Goal: Information Seeking & Learning: Understand process/instructions

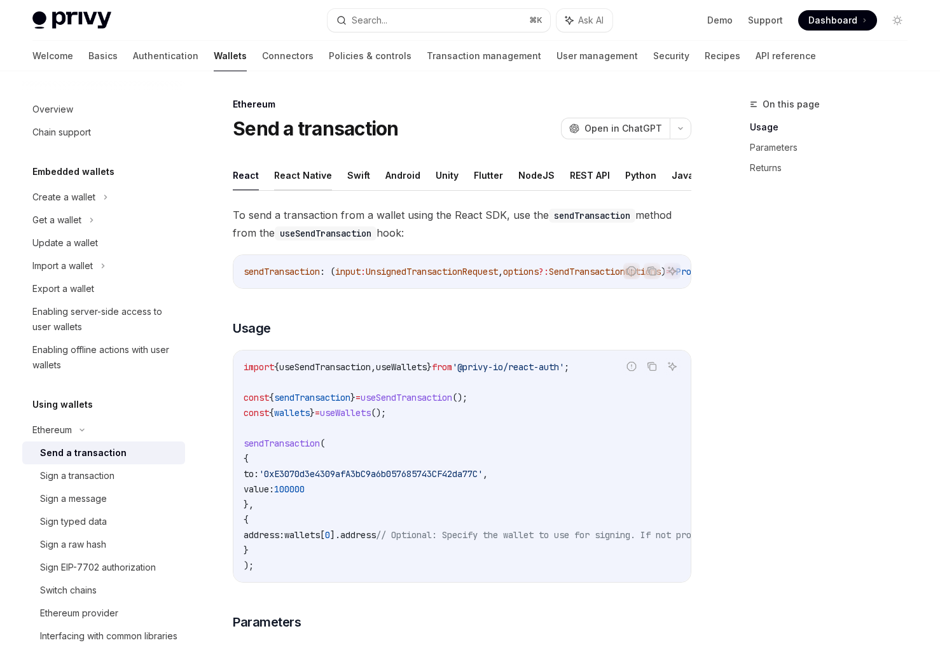
click at [323, 169] on button "React Native" at bounding box center [303, 175] width 58 height 30
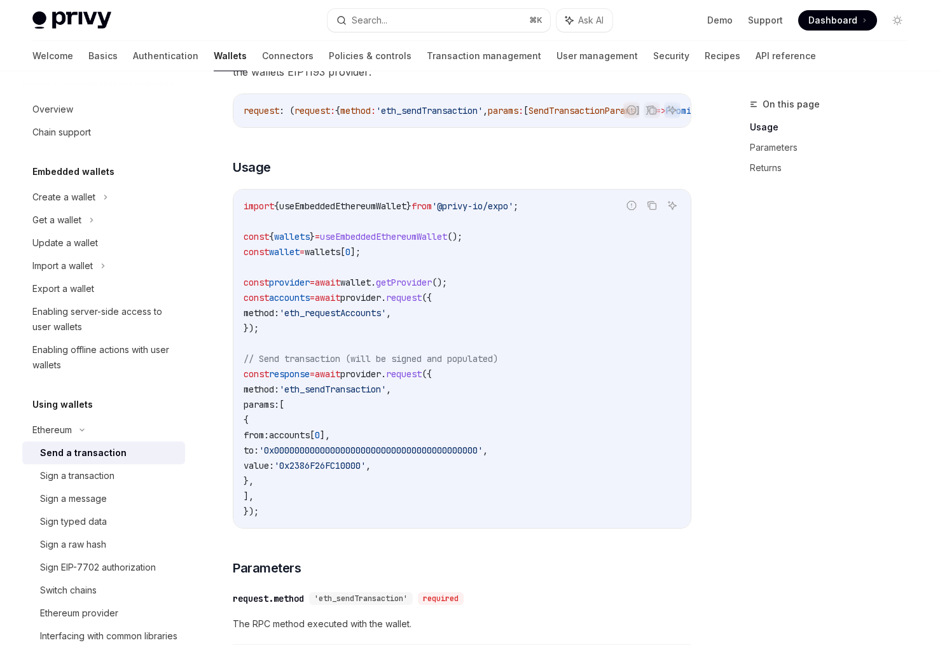
scroll to position [162, 0]
click at [319, 370] on code "import { useEmbeddedEthereumWallet } from '@privy-io/expo' ; const { wallets } …" at bounding box center [462, 358] width 437 height 321
click at [377, 389] on span "'eth_sendTransaction'" at bounding box center [332, 388] width 107 height 11
copy span "eth_sendTransaction"
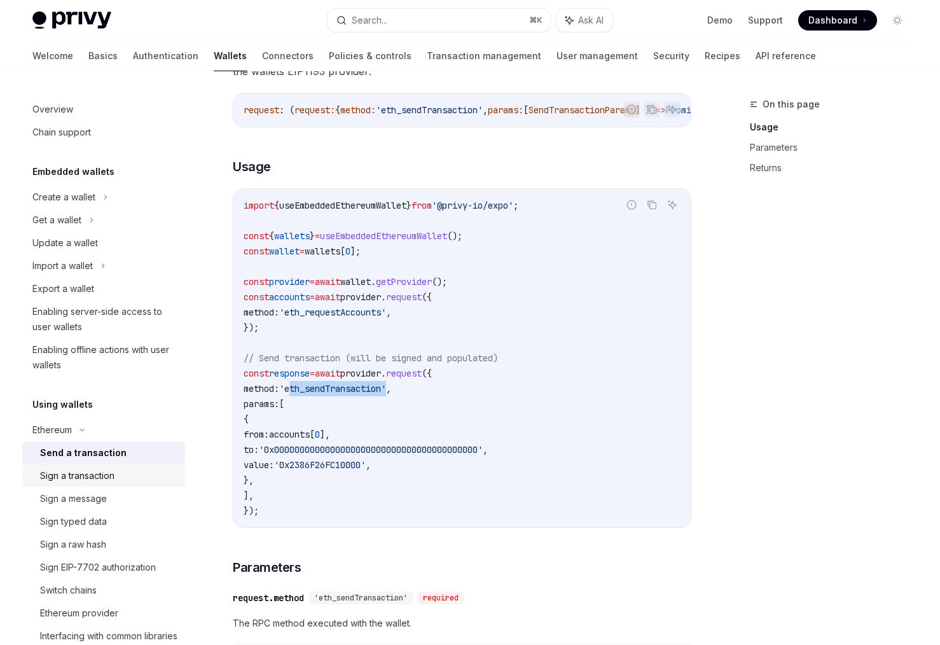
click at [73, 475] on div "Sign a transaction" at bounding box center [77, 475] width 74 height 15
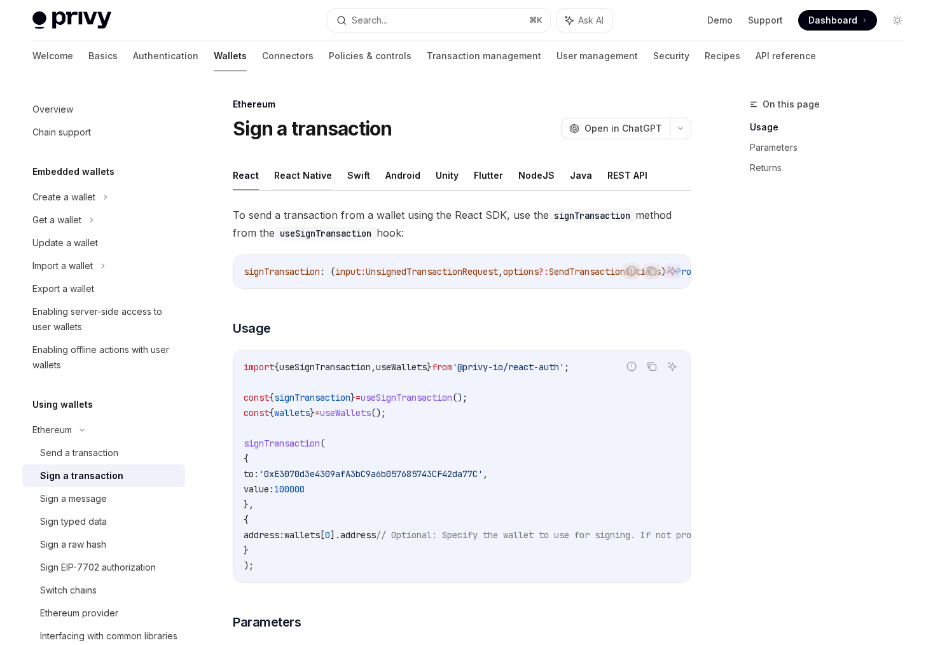
click at [319, 184] on button "React Native" at bounding box center [303, 175] width 58 height 30
type textarea "*"
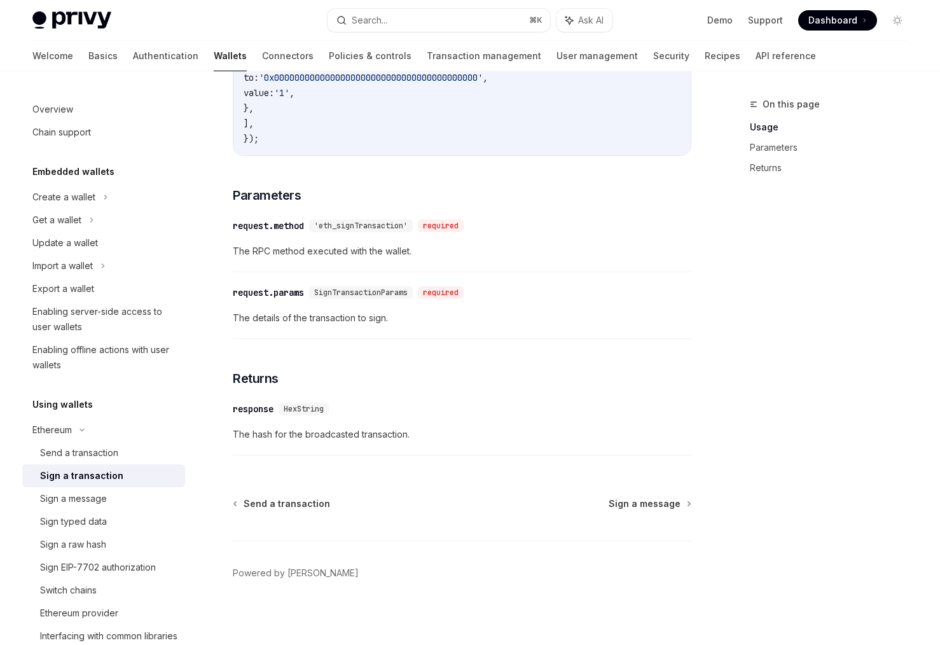
scroll to position [545, 0]
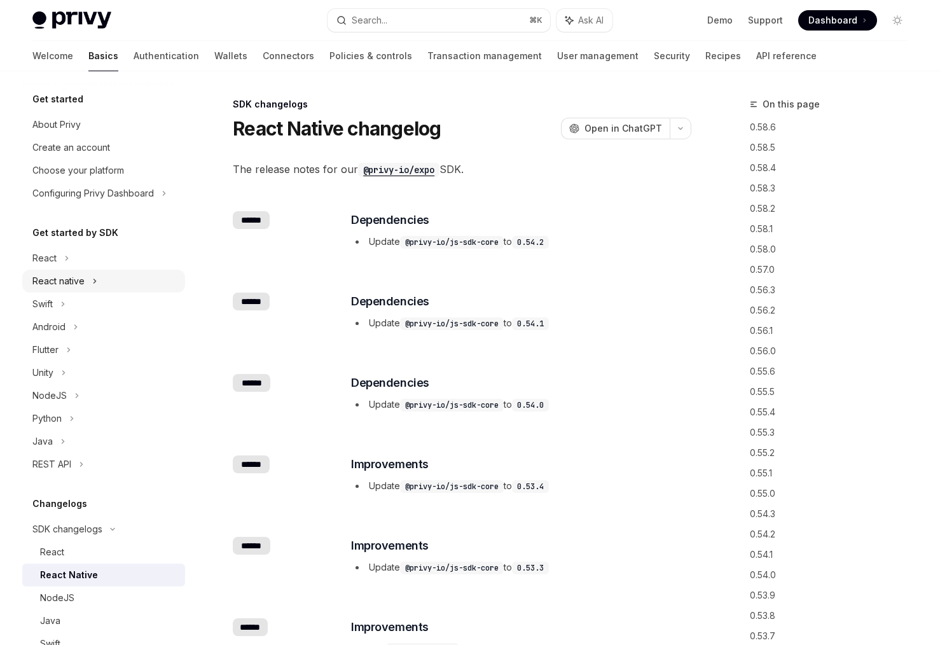
click at [66, 278] on div "React native" at bounding box center [58, 281] width 52 height 15
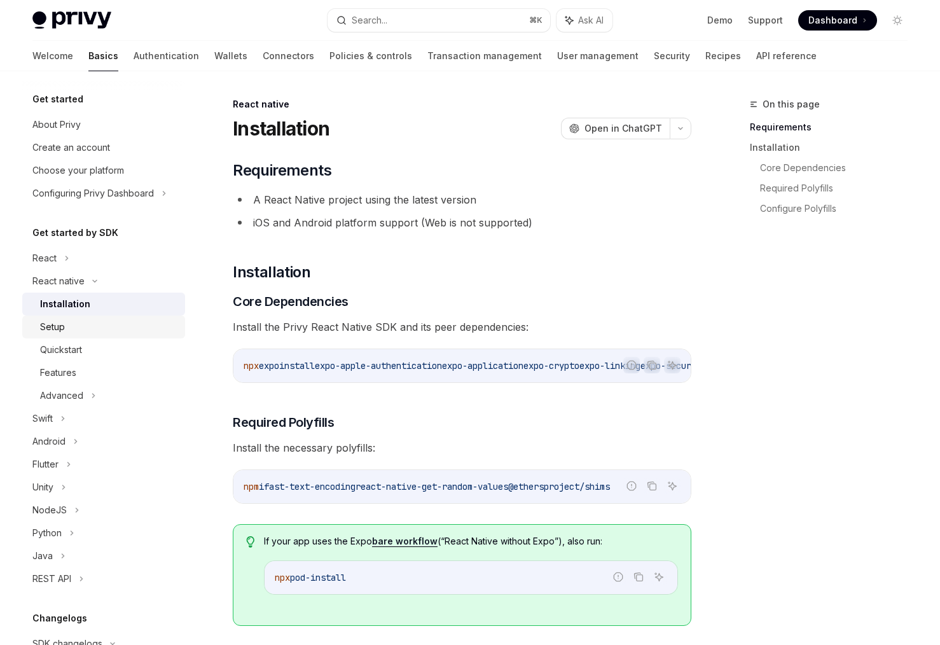
click at [58, 328] on div "Setup" at bounding box center [52, 326] width 25 height 15
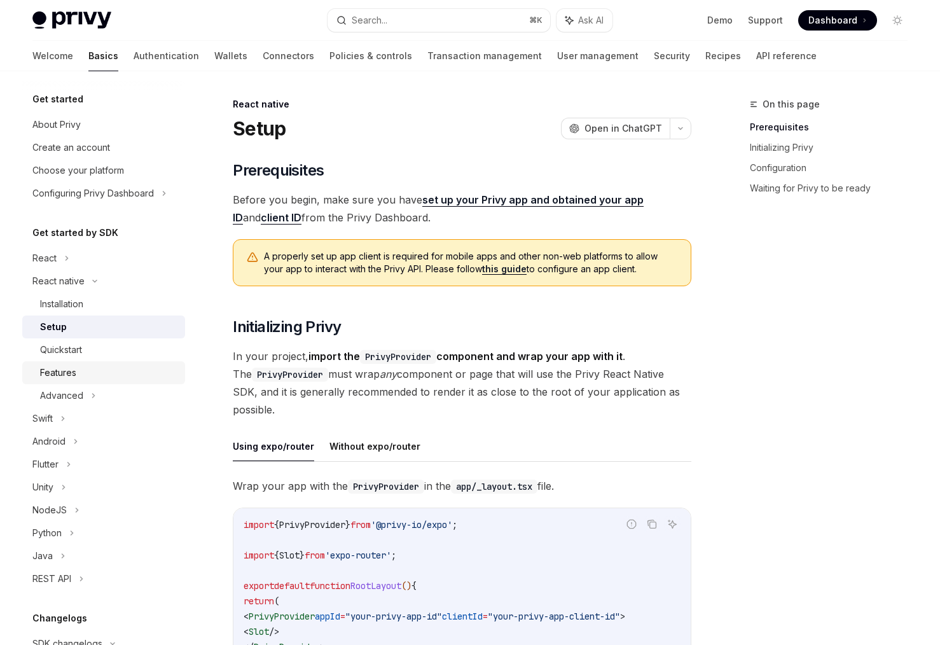
click at [66, 361] on link "Features" at bounding box center [103, 372] width 163 height 23
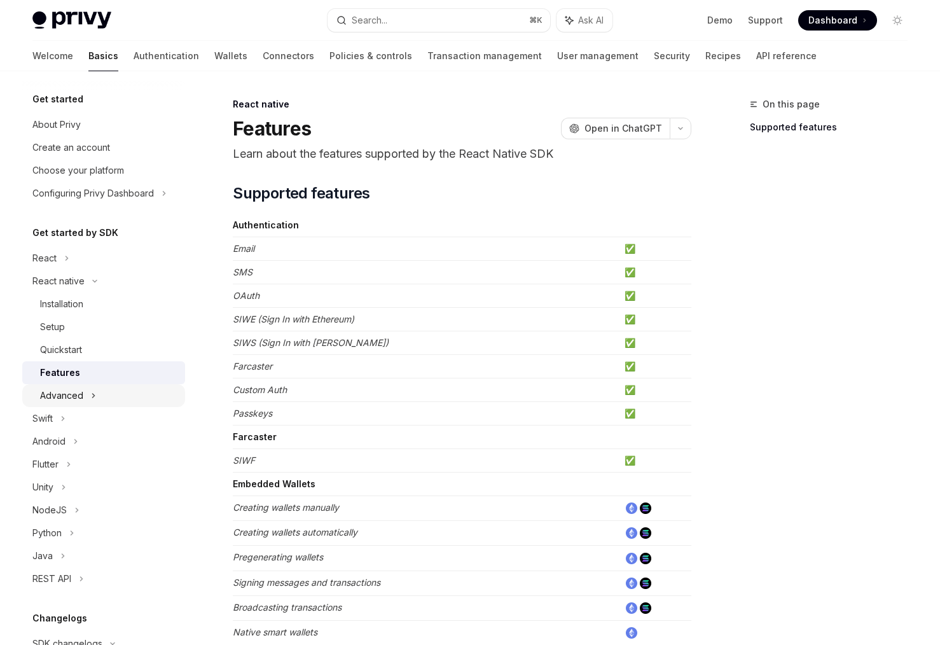
click at [61, 389] on div "Advanced" at bounding box center [61, 395] width 43 height 15
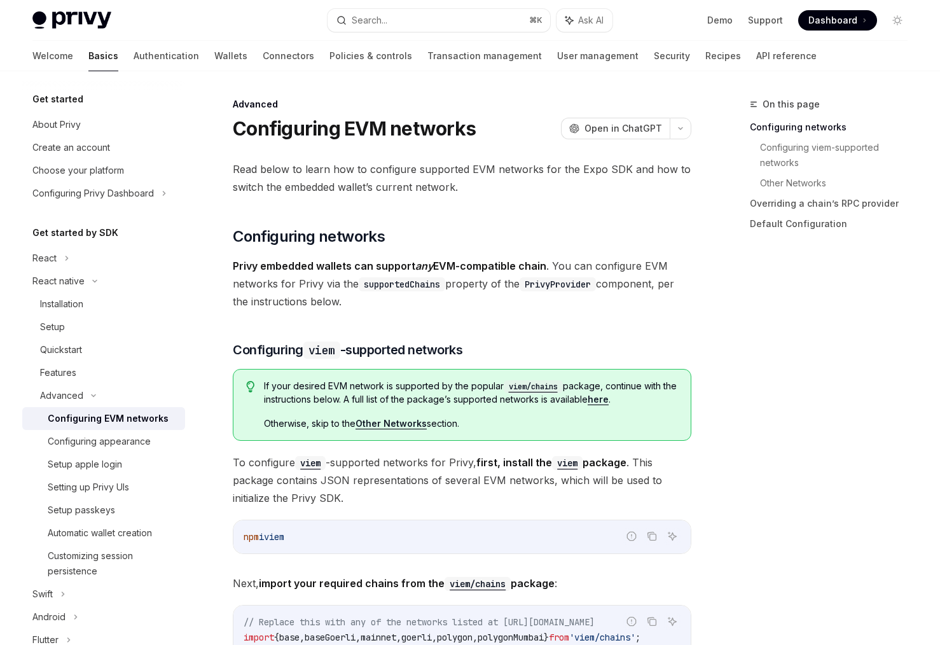
scroll to position [71, 0]
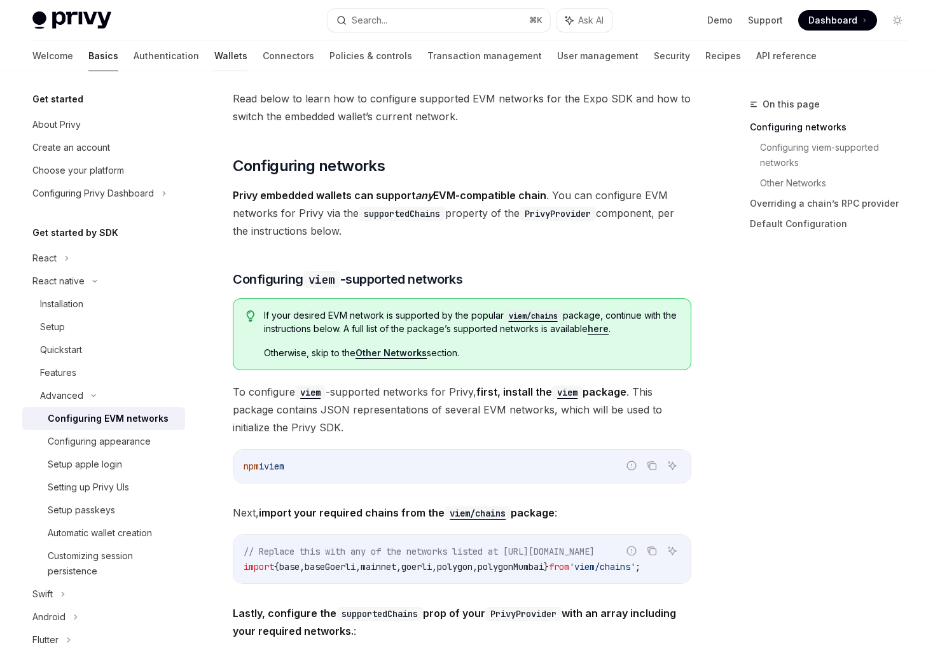
click at [214, 54] on link "Wallets" at bounding box center [230, 56] width 33 height 31
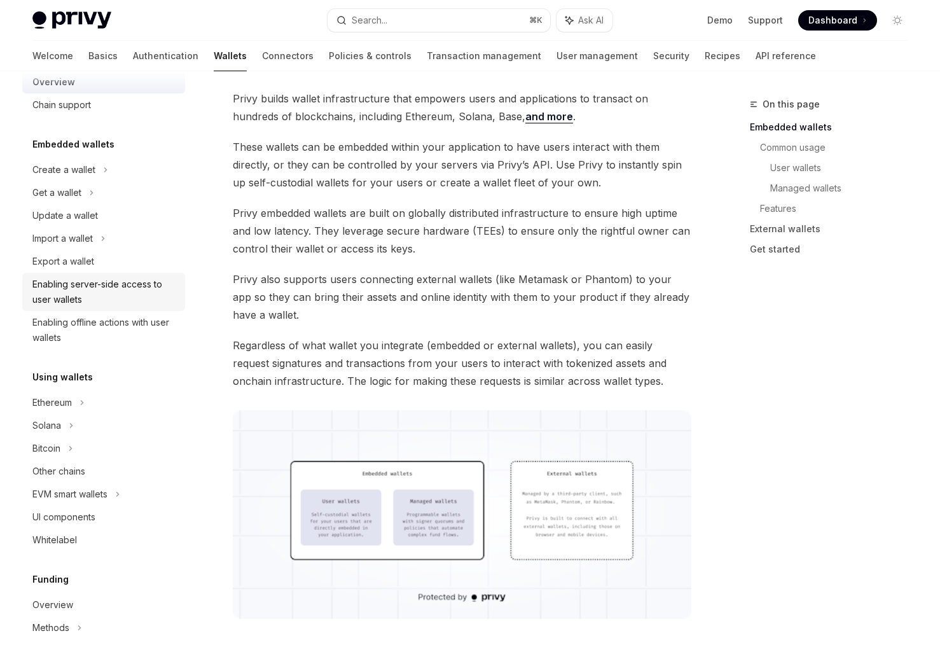
scroll to position [63, 0]
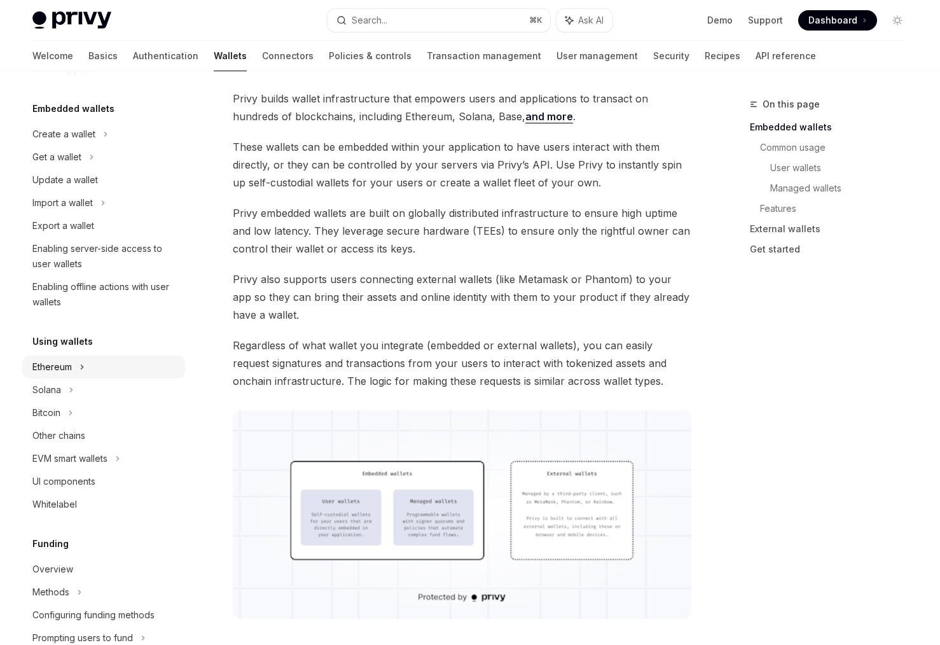
click at [61, 365] on div "Ethereum" at bounding box center [51, 367] width 39 height 15
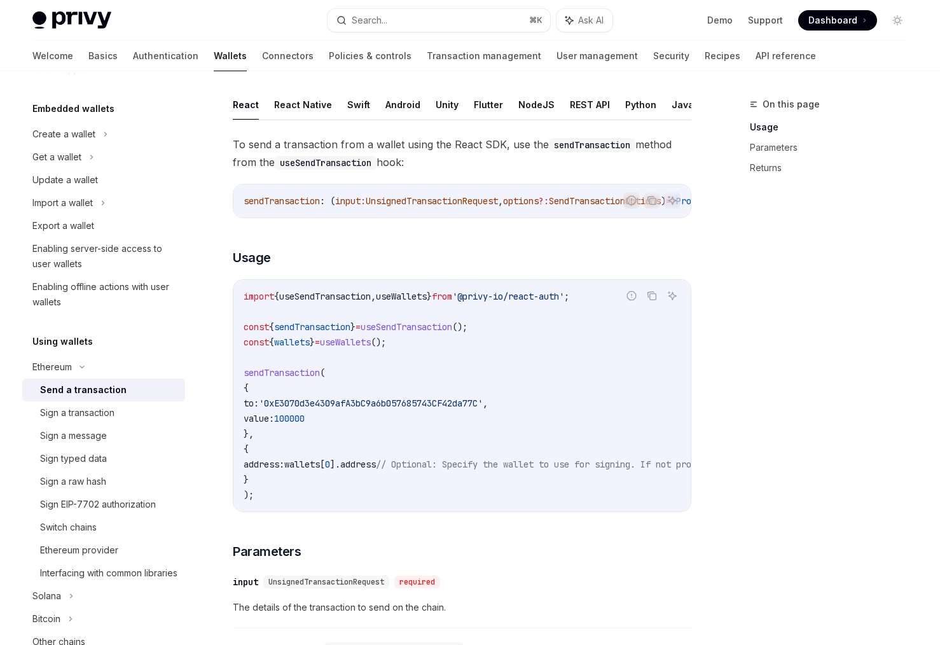
click at [81, 394] on div "Send a transaction" at bounding box center [83, 389] width 87 height 15
click at [304, 102] on button "React Native" at bounding box center [303, 105] width 58 height 30
type textarea "*"
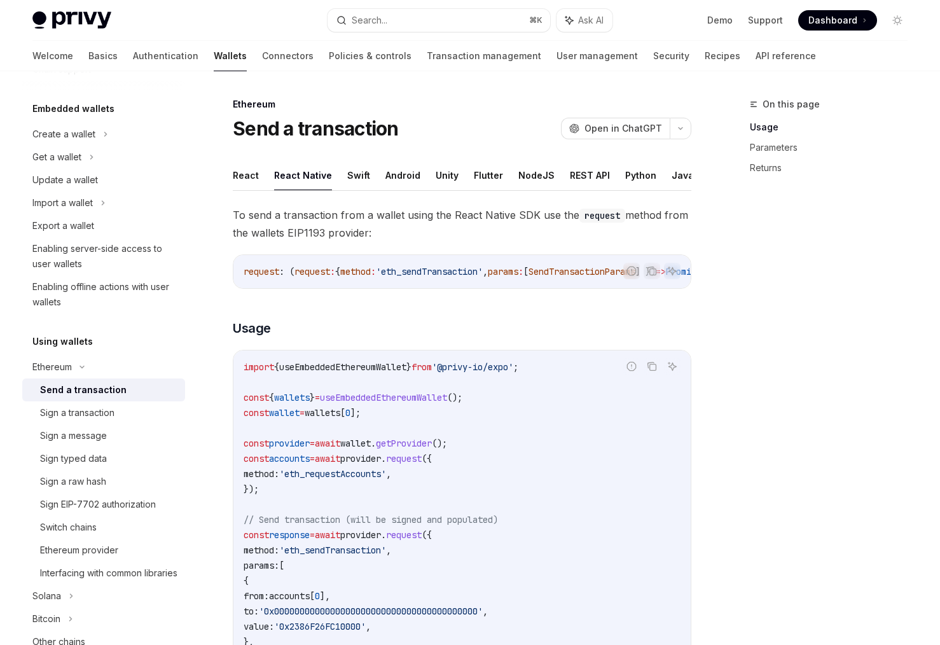
scroll to position [1, 0]
click at [307, 229] on span "To send a transaction from a wallet using the React Native SDK use the request …" at bounding box center [462, 223] width 459 height 36
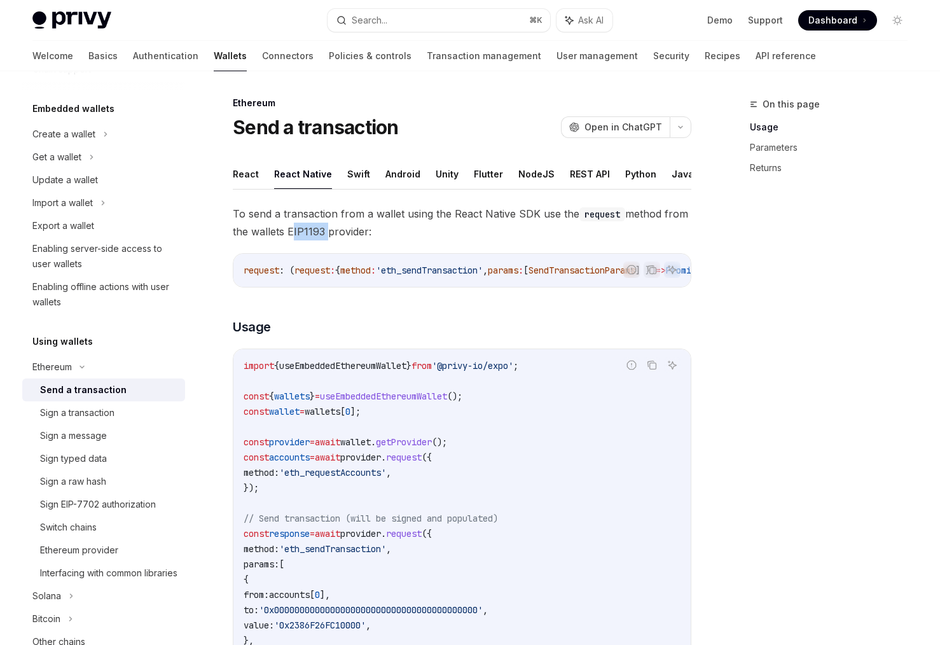
click at [307, 229] on span "To send a transaction from a wallet using the React Native SDK use the request …" at bounding box center [462, 223] width 459 height 36
click at [736, 297] on div "On this page Usage Parameters Returns" at bounding box center [821, 371] width 193 height 548
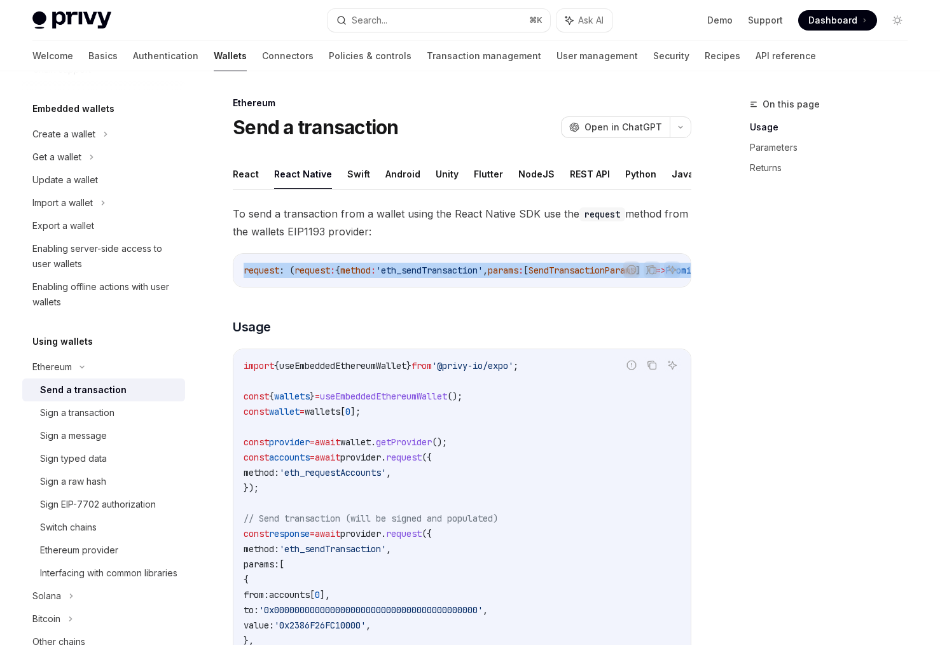
drag, startPoint x: 516, startPoint y: 285, endPoint x: 614, endPoint y: 286, distance: 98.0
click at [614, 286] on div "Report incorrect code Copy Ask AI request : ( request : { method : 'eth_sendTra…" at bounding box center [462, 270] width 459 height 34
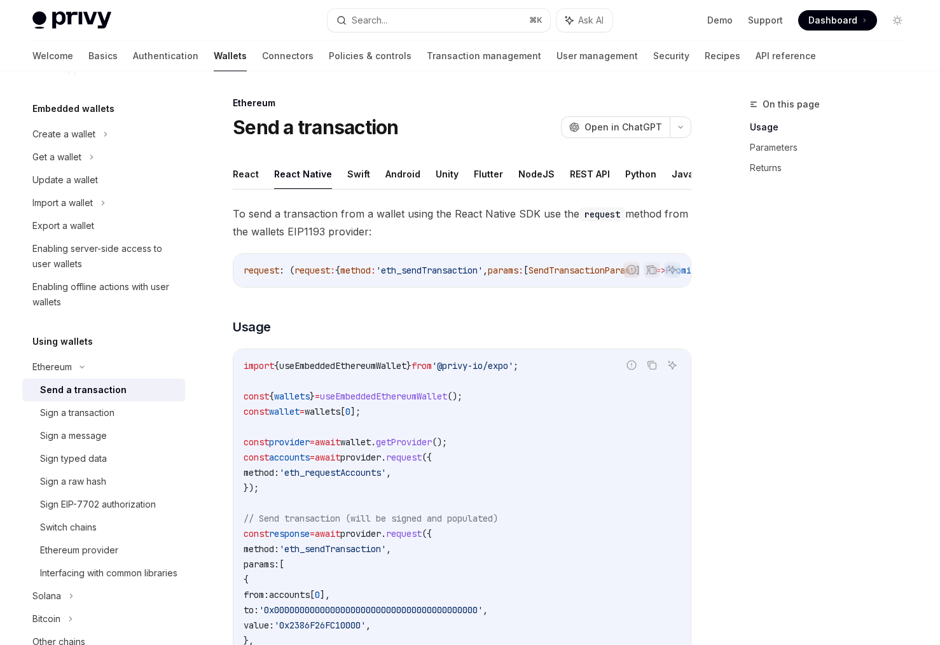
click at [393, 300] on div "To send a transaction from a wallet using the React Native SDK use the request …" at bounding box center [462, 600] width 459 height 790
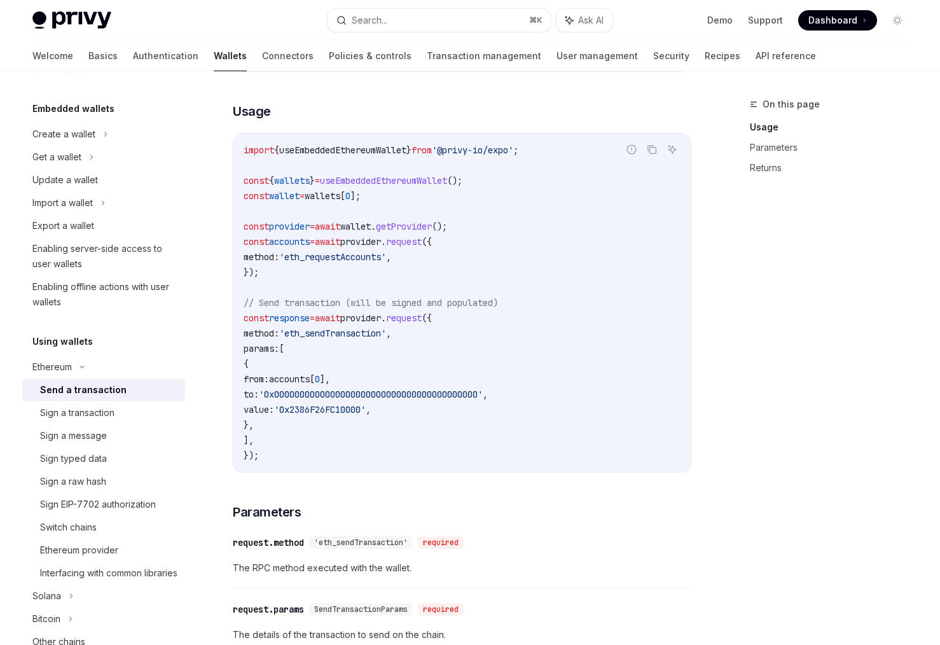
scroll to position [318, 0]
